Goal: Information Seeking & Learning: Learn about a topic

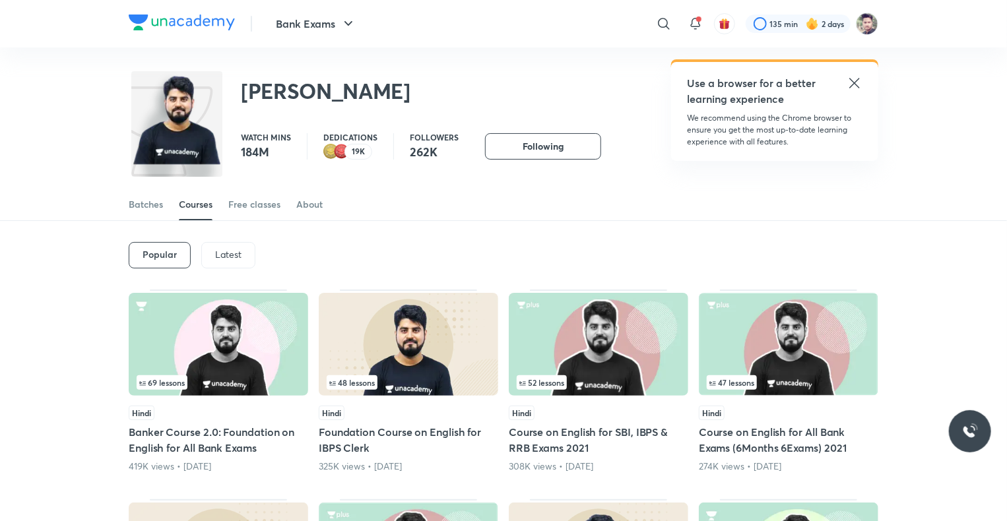
click at [239, 249] on p "Latest" at bounding box center [228, 254] width 26 height 11
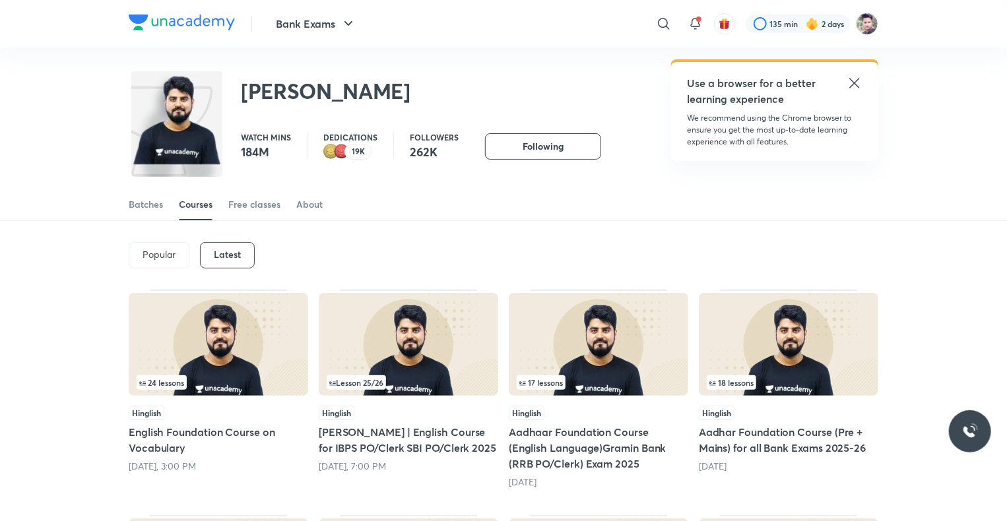
scroll to position [90, 0]
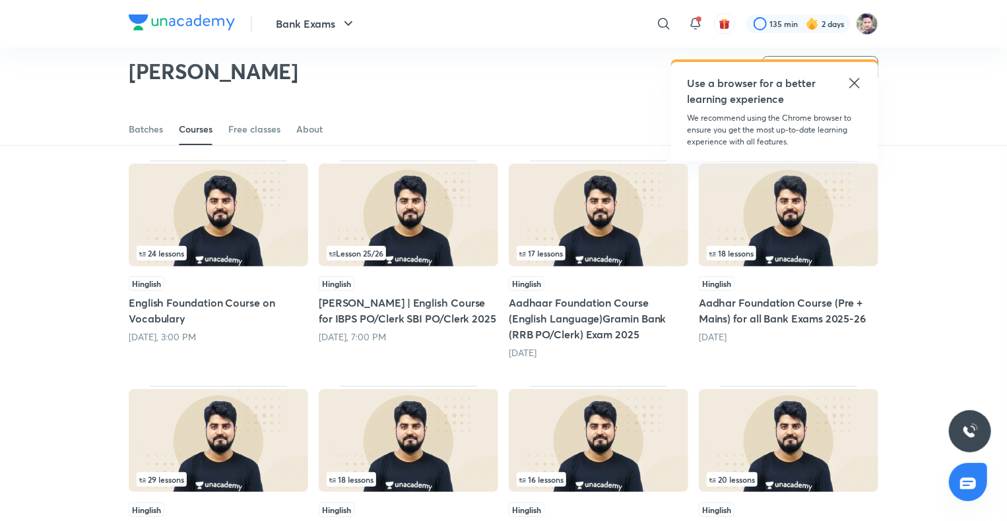
click at [454, 242] on img at bounding box center [408, 215] width 179 height 103
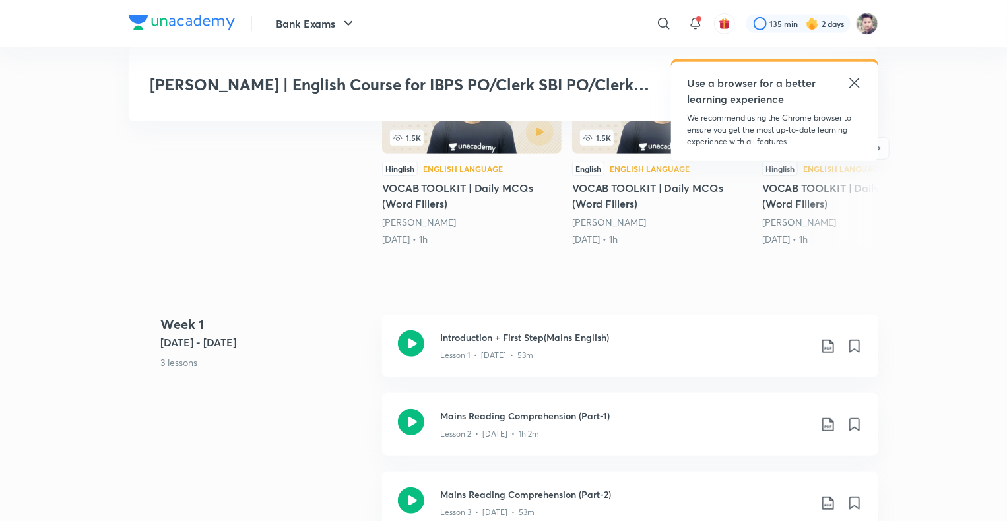
scroll to position [462, 0]
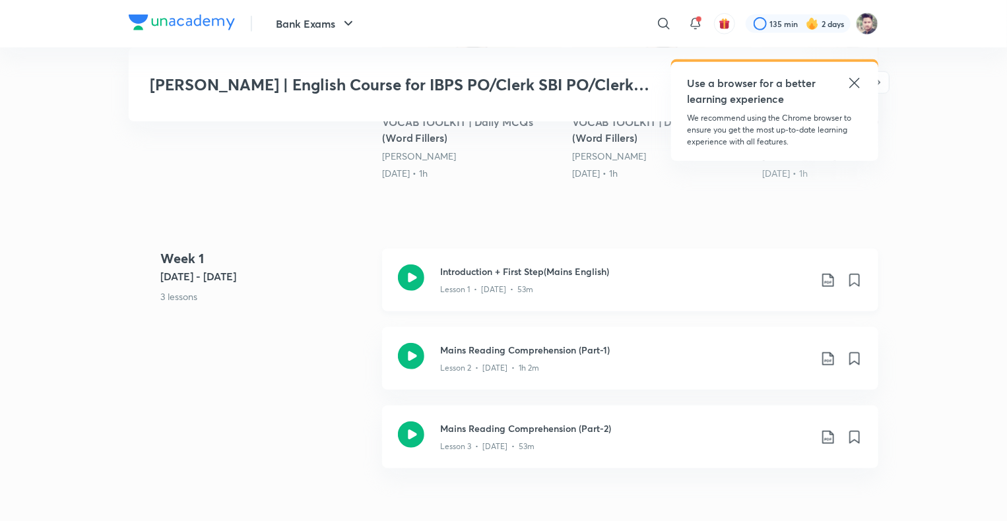
click at [497, 278] on h3 "Introduction + First Step(Mains English)" at bounding box center [624, 272] width 369 height 14
